Goal: Check status: Check status

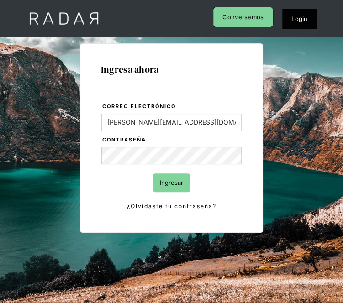
click at [174, 187] on input "Ingresar" at bounding box center [171, 183] width 37 height 19
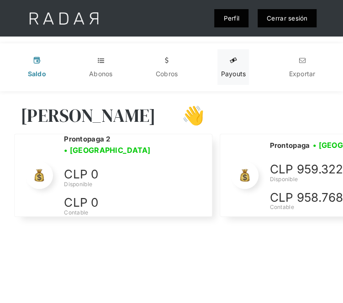
click at [239, 73] on div "Payouts" at bounding box center [233, 73] width 25 height 9
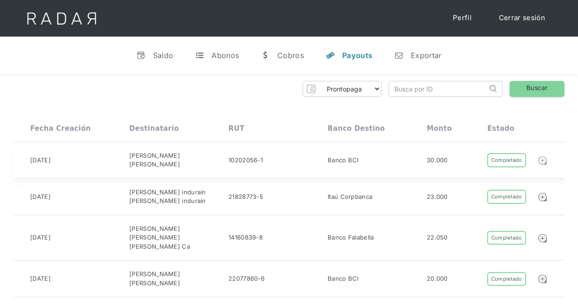
click at [343, 158] on img at bounding box center [542, 160] width 10 height 10
click at [343, 159] on img at bounding box center [542, 160] width 10 height 10
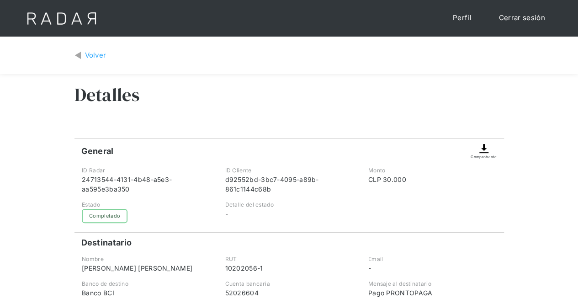
click at [85, 56] on div "Volver" at bounding box center [95, 55] width 21 height 11
click at [487, 155] on div "Comprobante" at bounding box center [484, 156] width 26 height 5
click at [87, 53] on div "Volver" at bounding box center [95, 55] width 21 height 11
